Goal: Find specific page/section: Find specific page/section

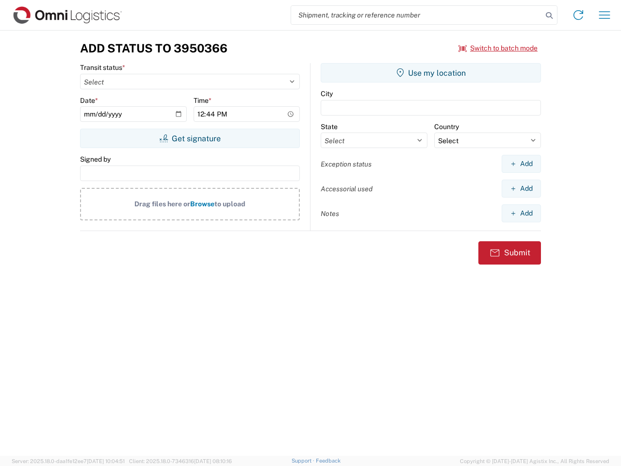
click at [417, 15] on input "search" at bounding box center [416, 15] width 251 height 18
click at [549, 16] on icon at bounding box center [549, 16] width 14 height 14
click at [578, 15] on icon at bounding box center [579, 15] width 16 height 16
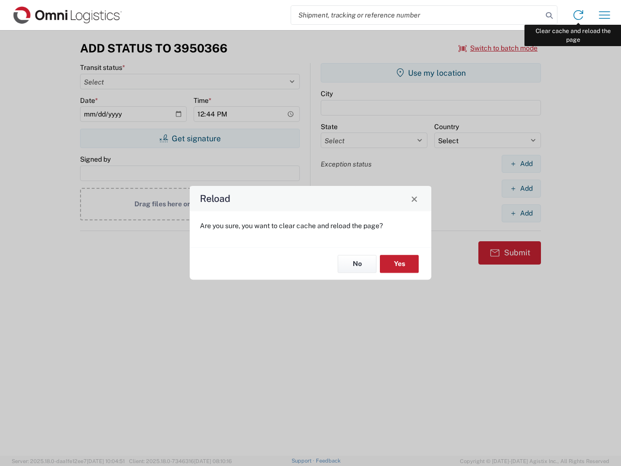
click at [604, 15] on div "Reload Are you sure, you want to clear cache and reload the page? No Yes" at bounding box center [310, 233] width 621 height 466
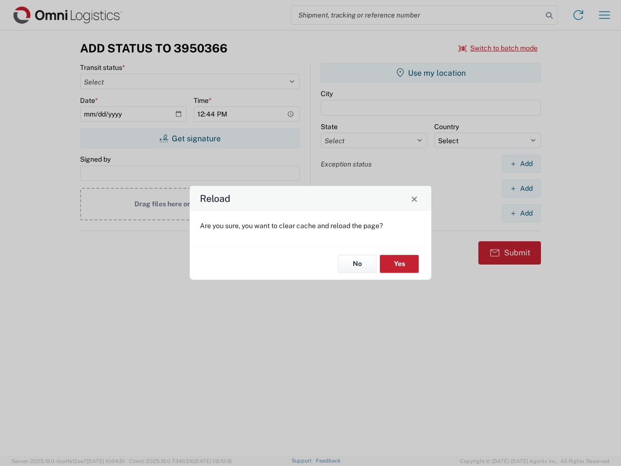
click at [498, 48] on div "Reload Are you sure, you want to clear cache and reload the page? No Yes" at bounding box center [310, 233] width 621 height 466
click at [190, 138] on div "Reload Are you sure, you want to clear cache and reload the page? No Yes" at bounding box center [310, 233] width 621 height 466
click at [431, 73] on div "Reload Are you sure, you want to clear cache and reload the page? No Yes" at bounding box center [310, 233] width 621 height 466
click at [521, 163] on div "Reload Are you sure, you want to clear cache and reload the page? No Yes" at bounding box center [310, 233] width 621 height 466
click at [521, 188] on div "Reload Are you sure, you want to clear cache and reload the page? No Yes" at bounding box center [310, 233] width 621 height 466
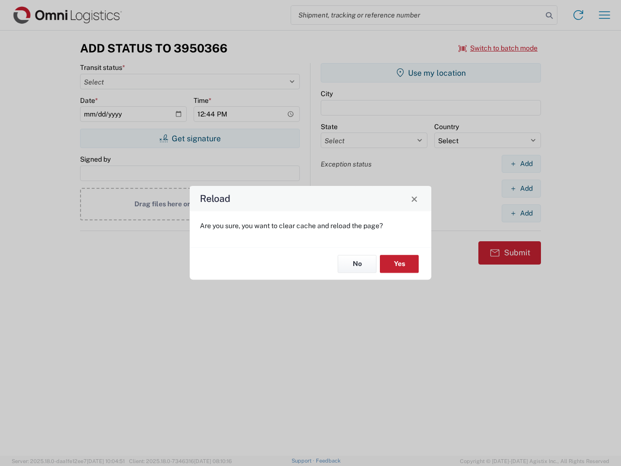
click at [521, 213] on div "Reload Are you sure, you want to clear cache and reload the page? No Yes" at bounding box center [310, 233] width 621 height 466
